Goal: Task Accomplishment & Management: Manage account settings

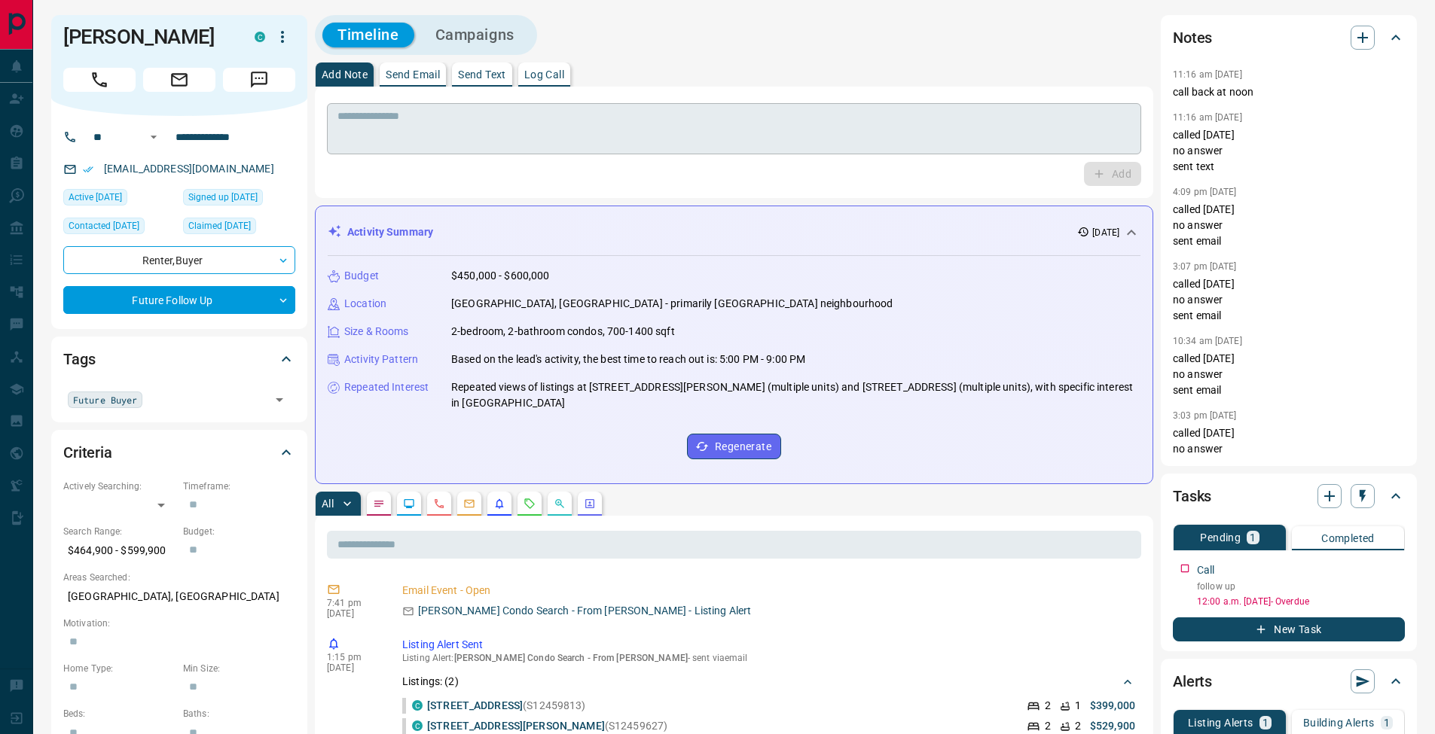
click at [816, 127] on textarea at bounding box center [733, 129] width 793 height 38
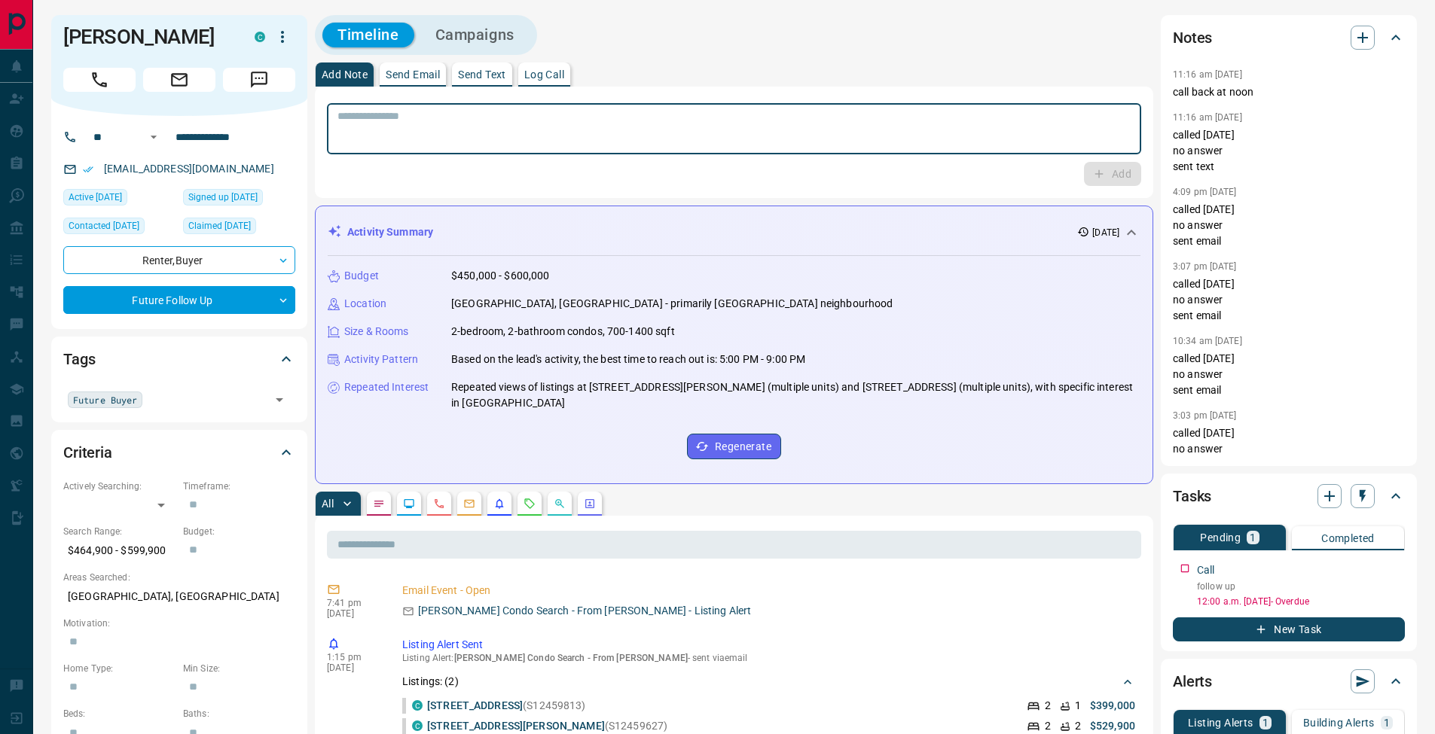
click at [560, 69] on p "Log Call" at bounding box center [544, 74] width 40 height 11
click at [1107, 176] on button "Log Call" at bounding box center [1112, 174] width 60 height 24
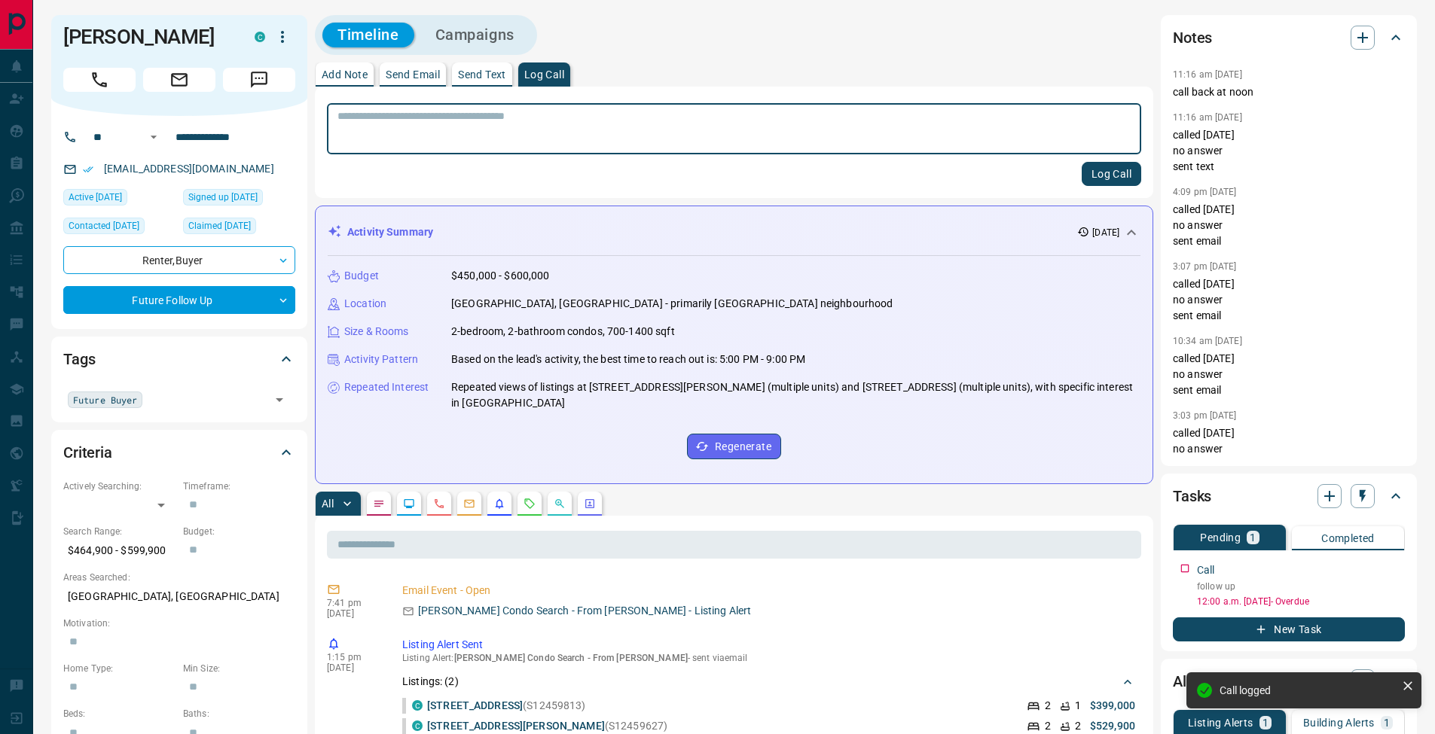
click at [325, 83] on button "Add Note" at bounding box center [345, 75] width 58 height 24
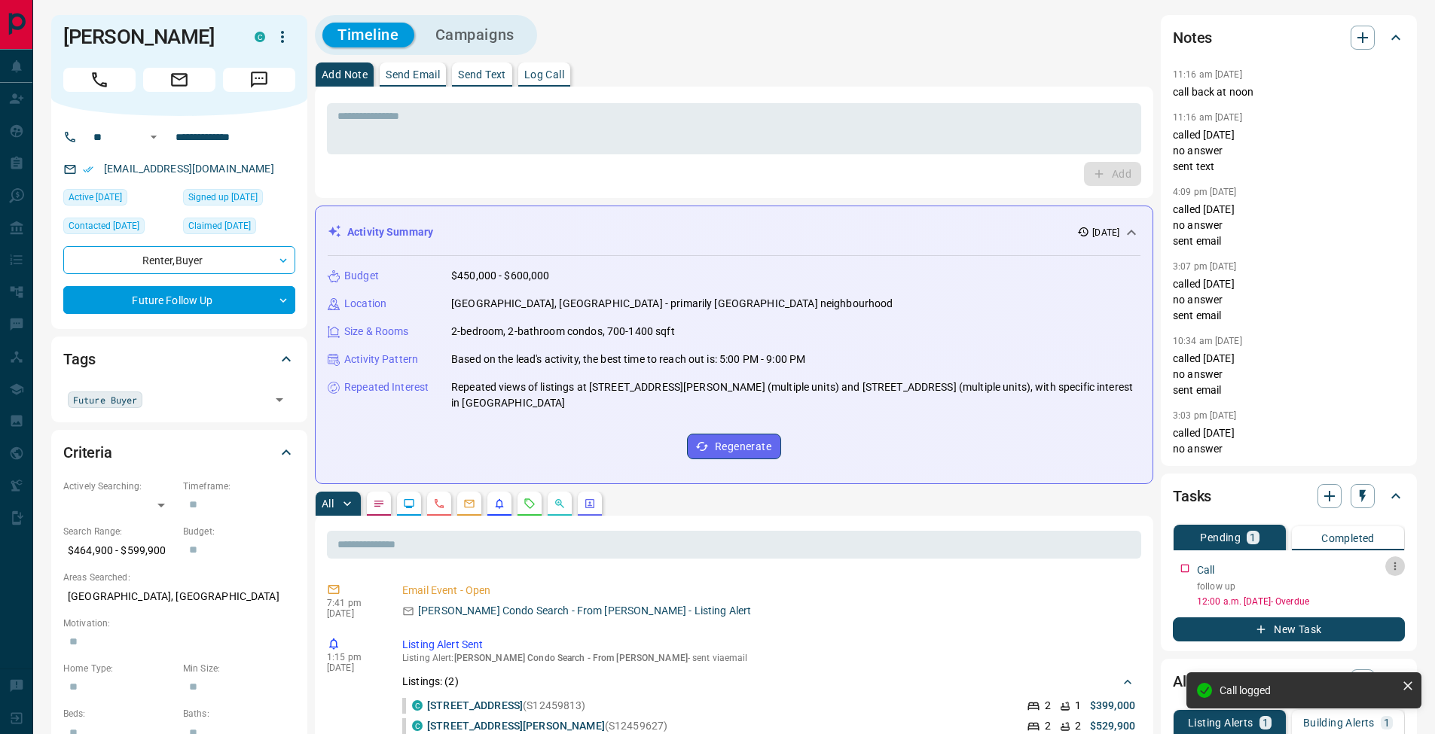
click at [1392, 570] on icon "button" at bounding box center [1395, 566] width 12 height 12
click at [1382, 594] on li "Edit" at bounding box center [1371, 595] width 66 height 23
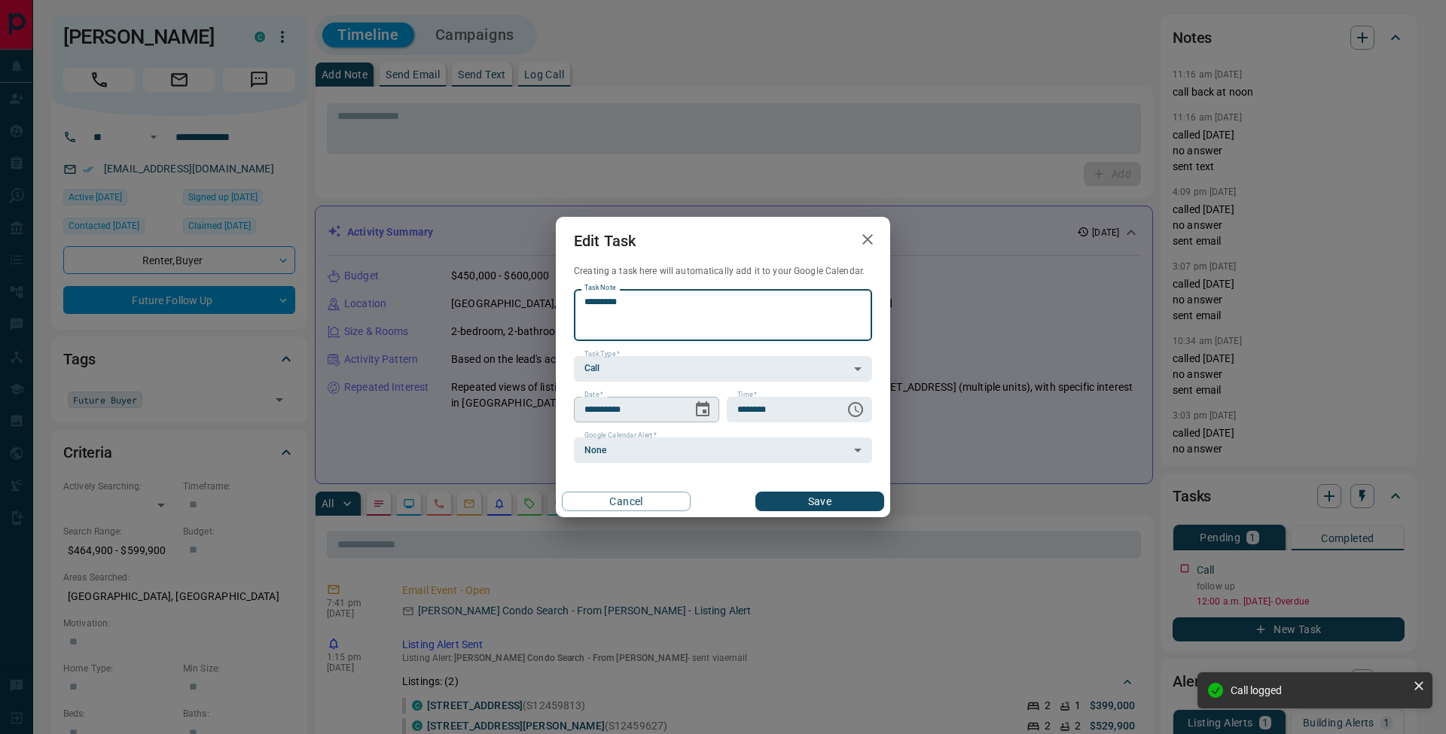
click at [704, 414] on icon "Choose date, selected date is Oct 14, 2025" at bounding box center [703, 410] width 18 height 18
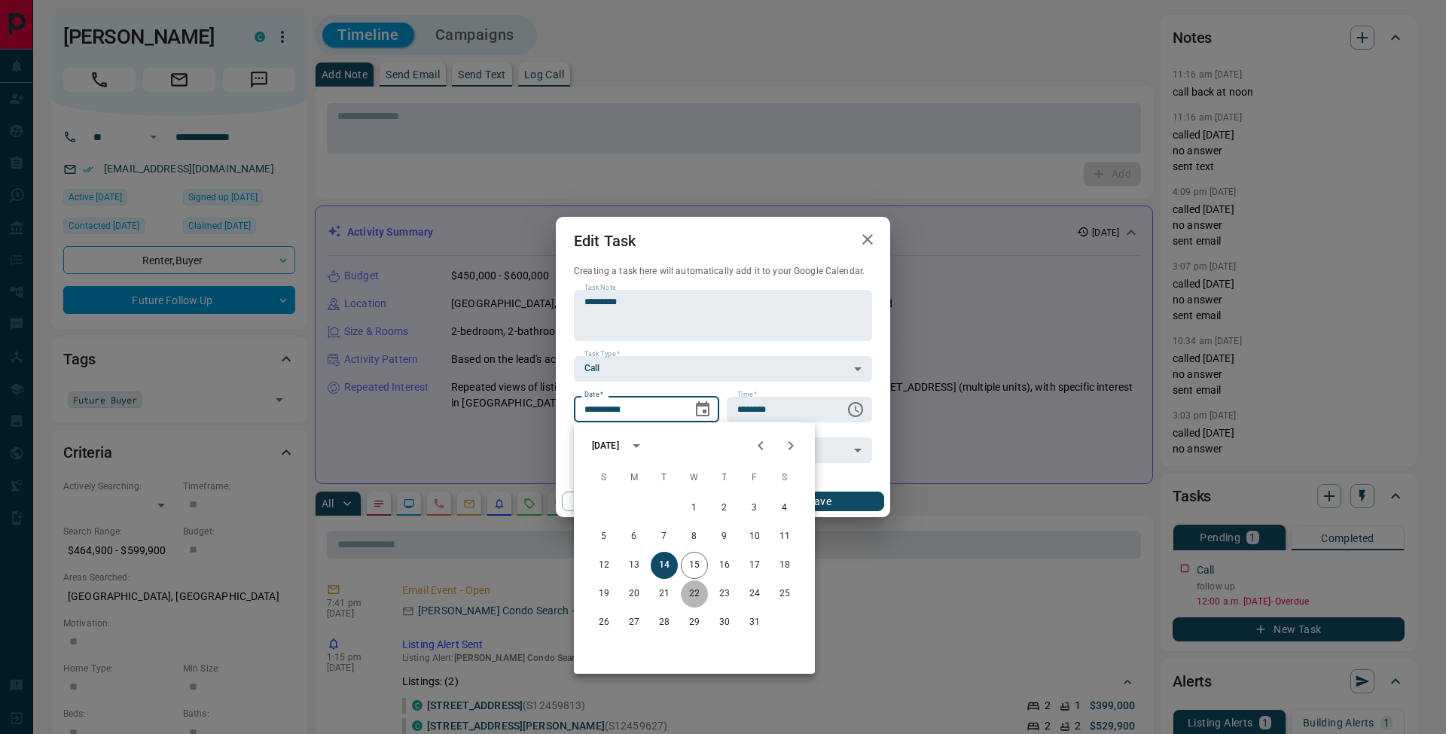
click at [700, 597] on button "22" at bounding box center [694, 594] width 27 height 27
type input "**********"
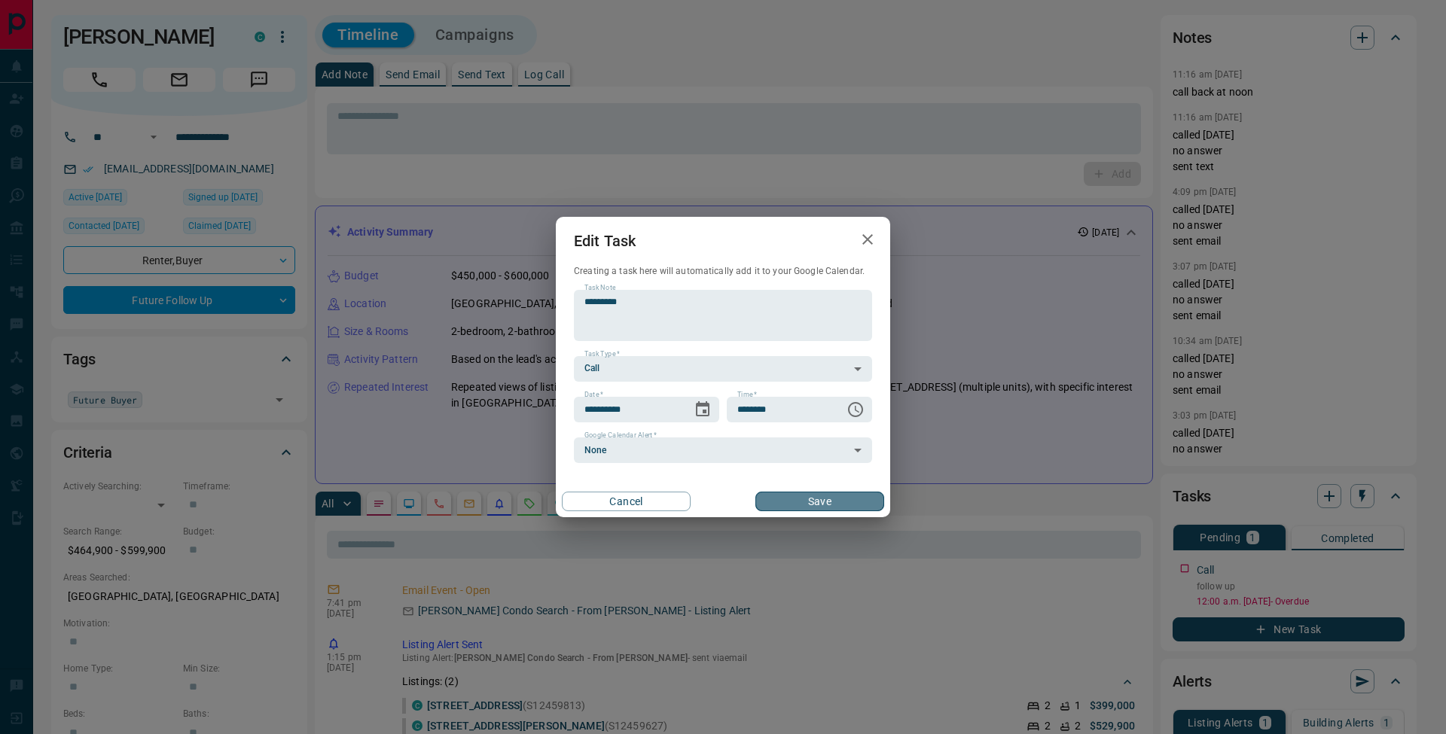
click at [829, 505] on button "Save" at bounding box center [819, 502] width 129 height 20
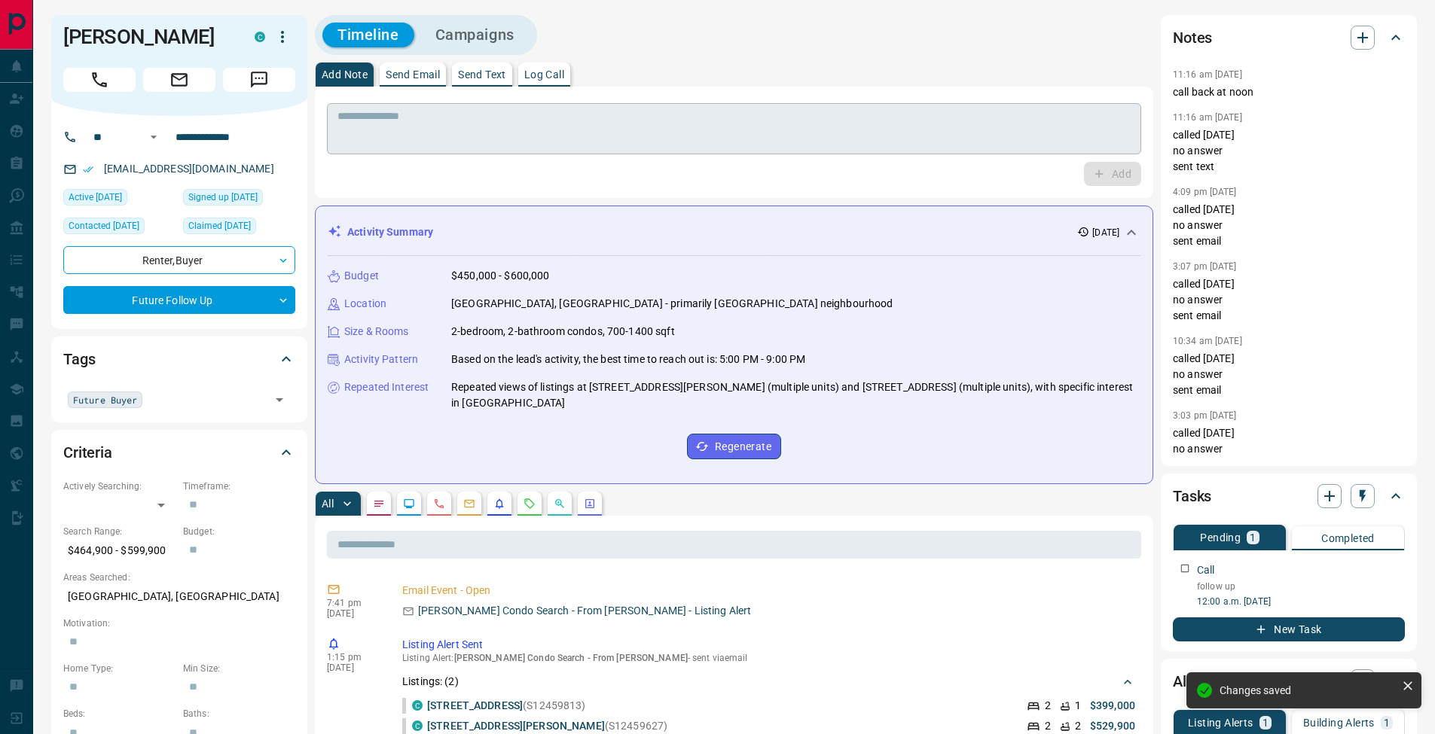
click at [438, 129] on textarea at bounding box center [733, 129] width 793 height 38
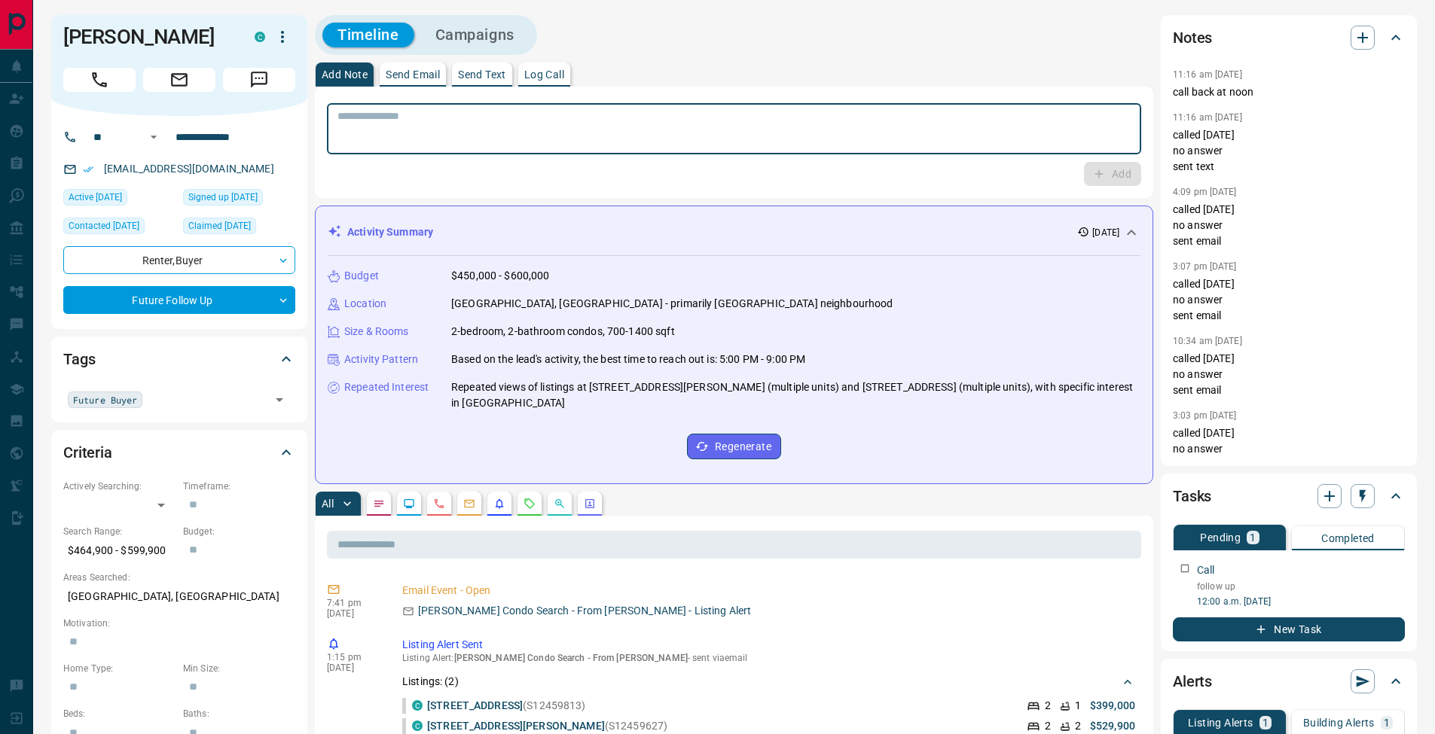
click at [527, 148] on div "* ​" at bounding box center [734, 128] width 814 height 51
click at [343, 130] on textarea "**********" at bounding box center [733, 129] width 793 height 38
type textarea "**********"
click at [1112, 176] on button "Add" at bounding box center [1112, 174] width 57 height 24
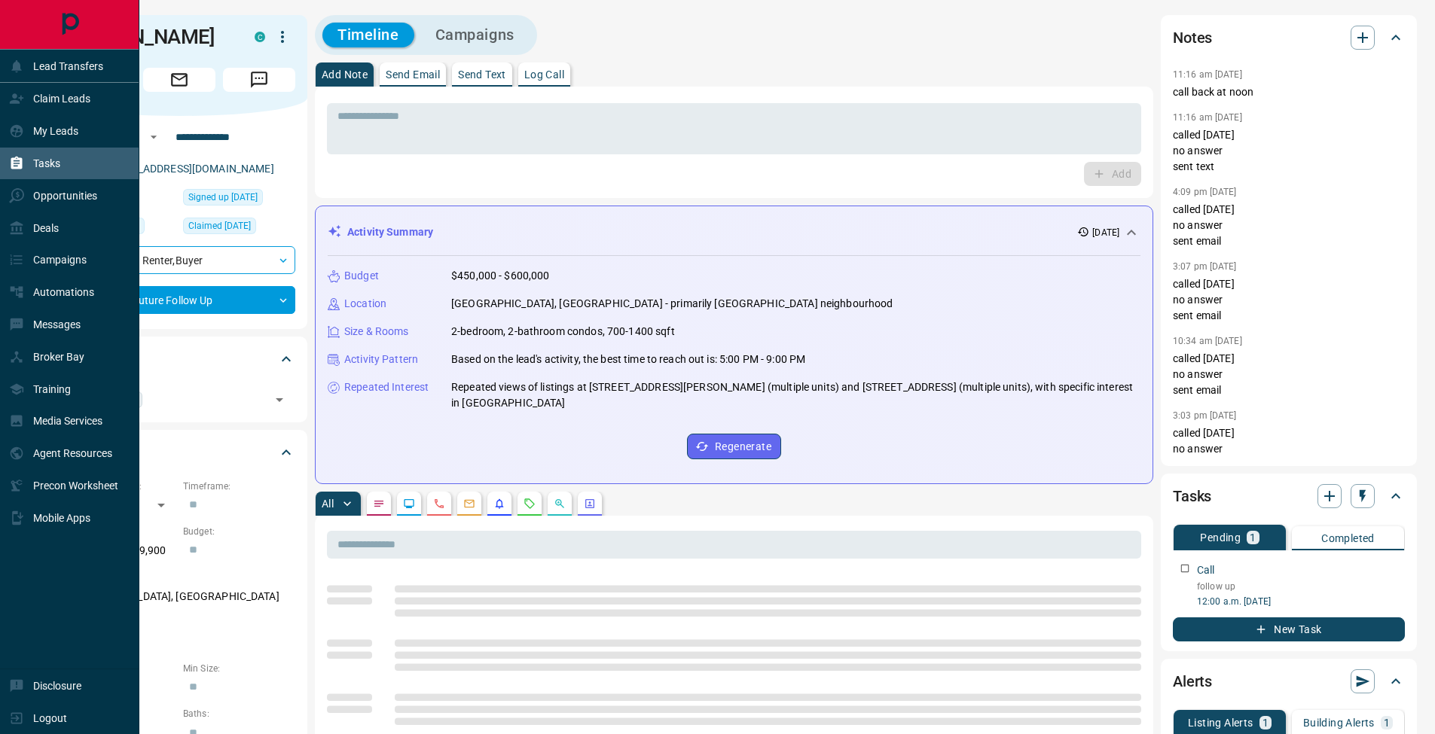
click at [12, 159] on icon at bounding box center [16, 163] width 11 height 13
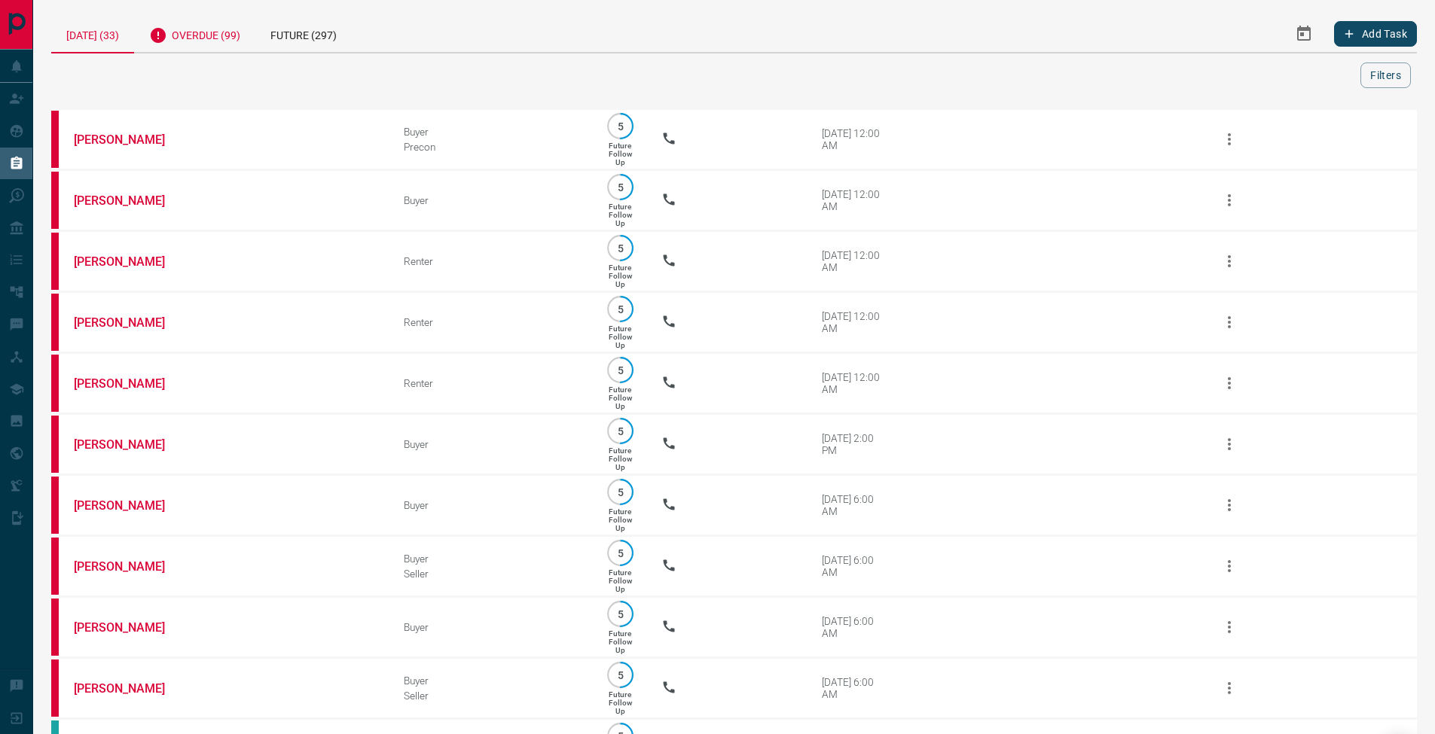
click at [206, 45] on div "Overdue (99)" at bounding box center [194, 33] width 121 height 37
